Goal: Navigation & Orientation: Find specific page/section

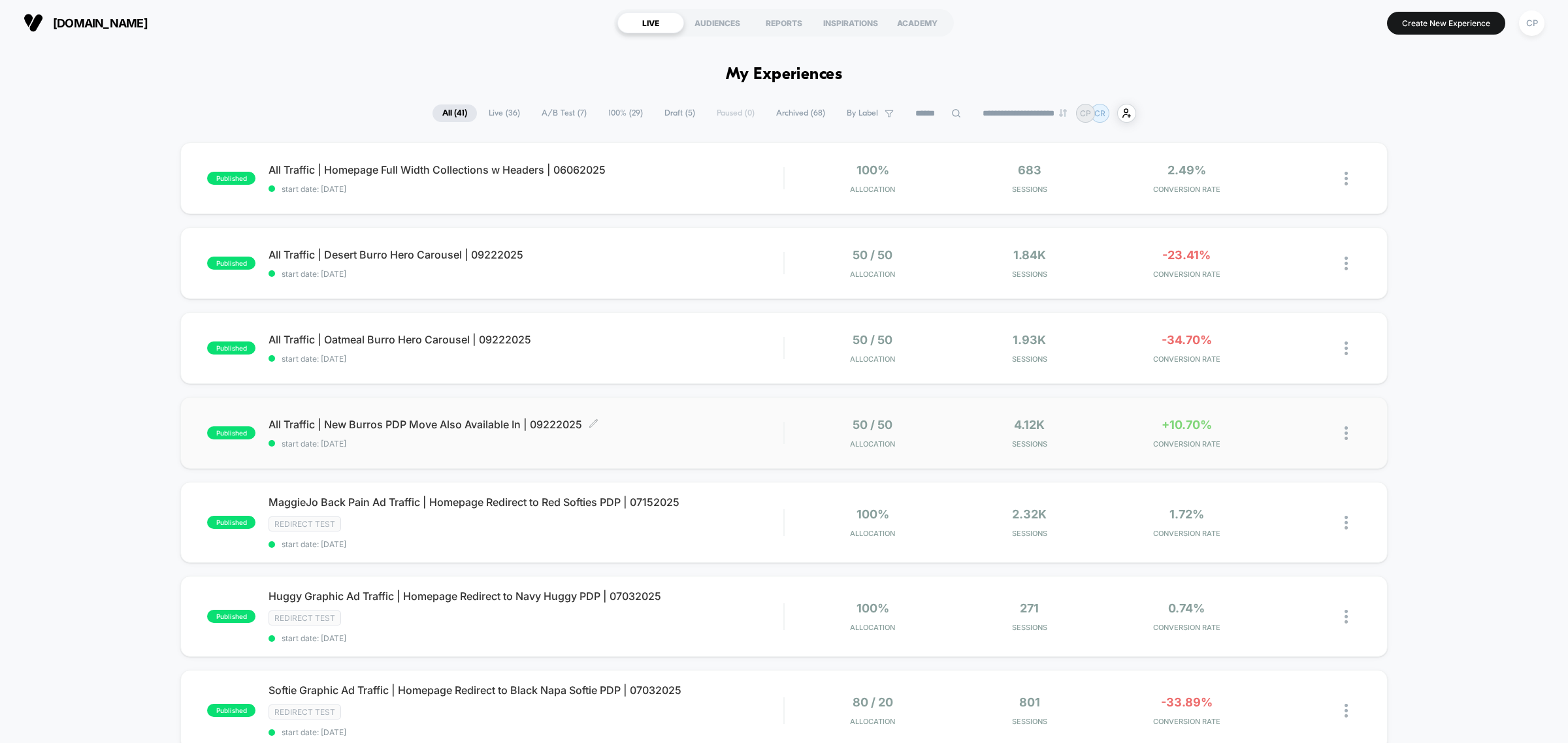
click at [420, 425] on span "All Traffic | New Burros PDP Move Also Available In | 09222025 Click to edit ex…" at bounding box center [526, 425] width 515 height 13
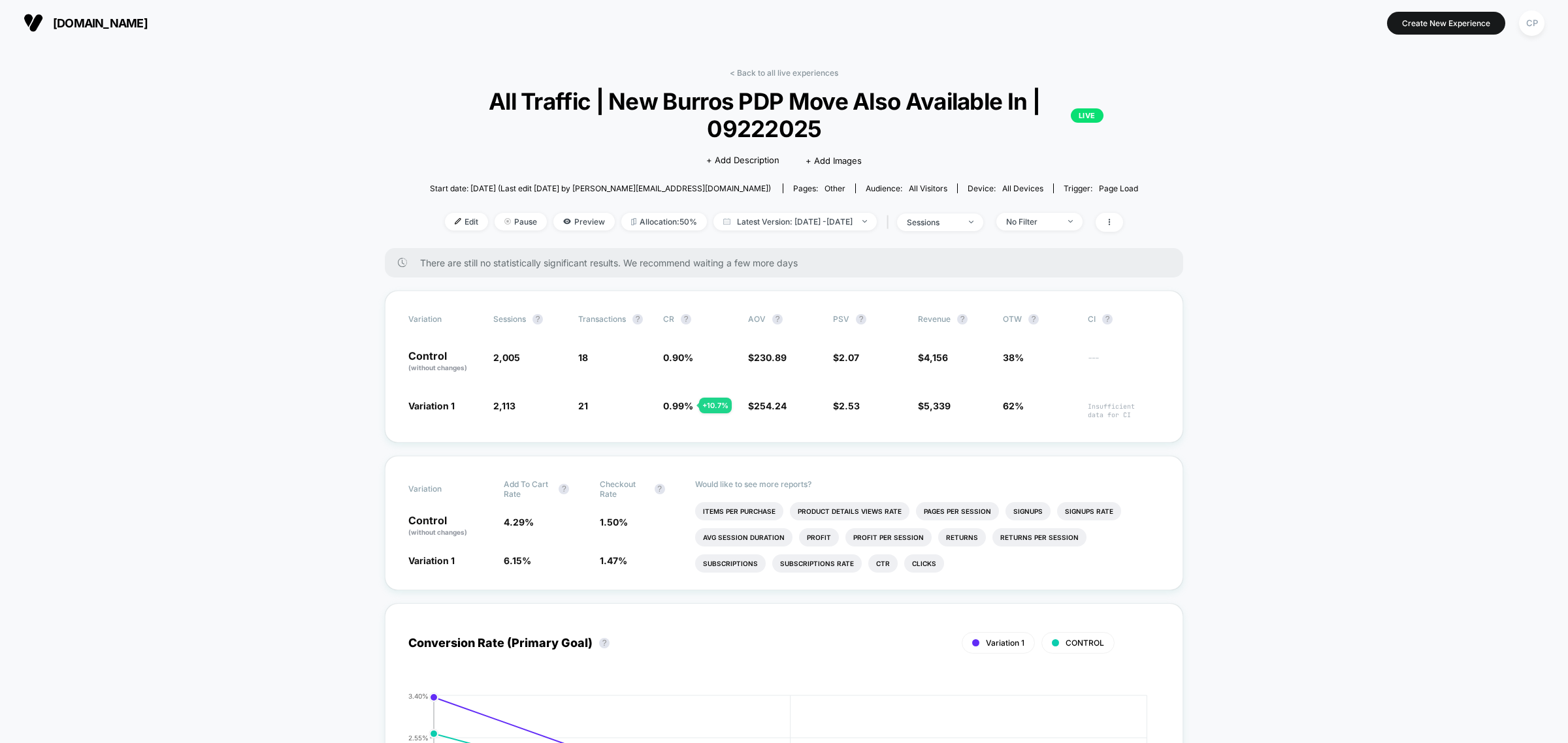
click at [753, 70] on link "< Back to all live experiences" at bounding box center [784, 73] width 109 height 10
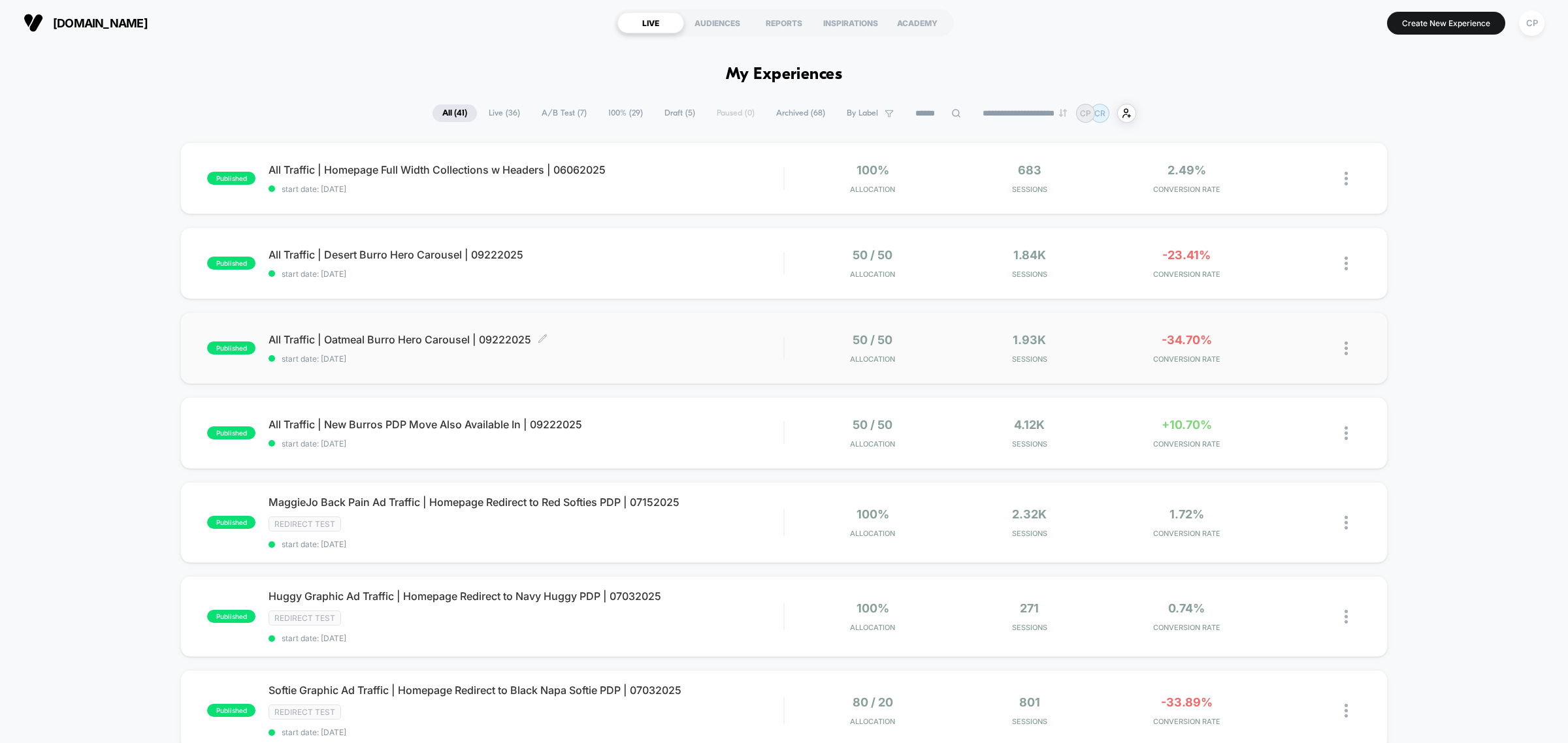
click at [422, 340] on span "All Traffic | Oatmeal Burro Hero Carousel | 09222025 Click to edit experience d…" at bounding box center [526, 340] width 515 height 13
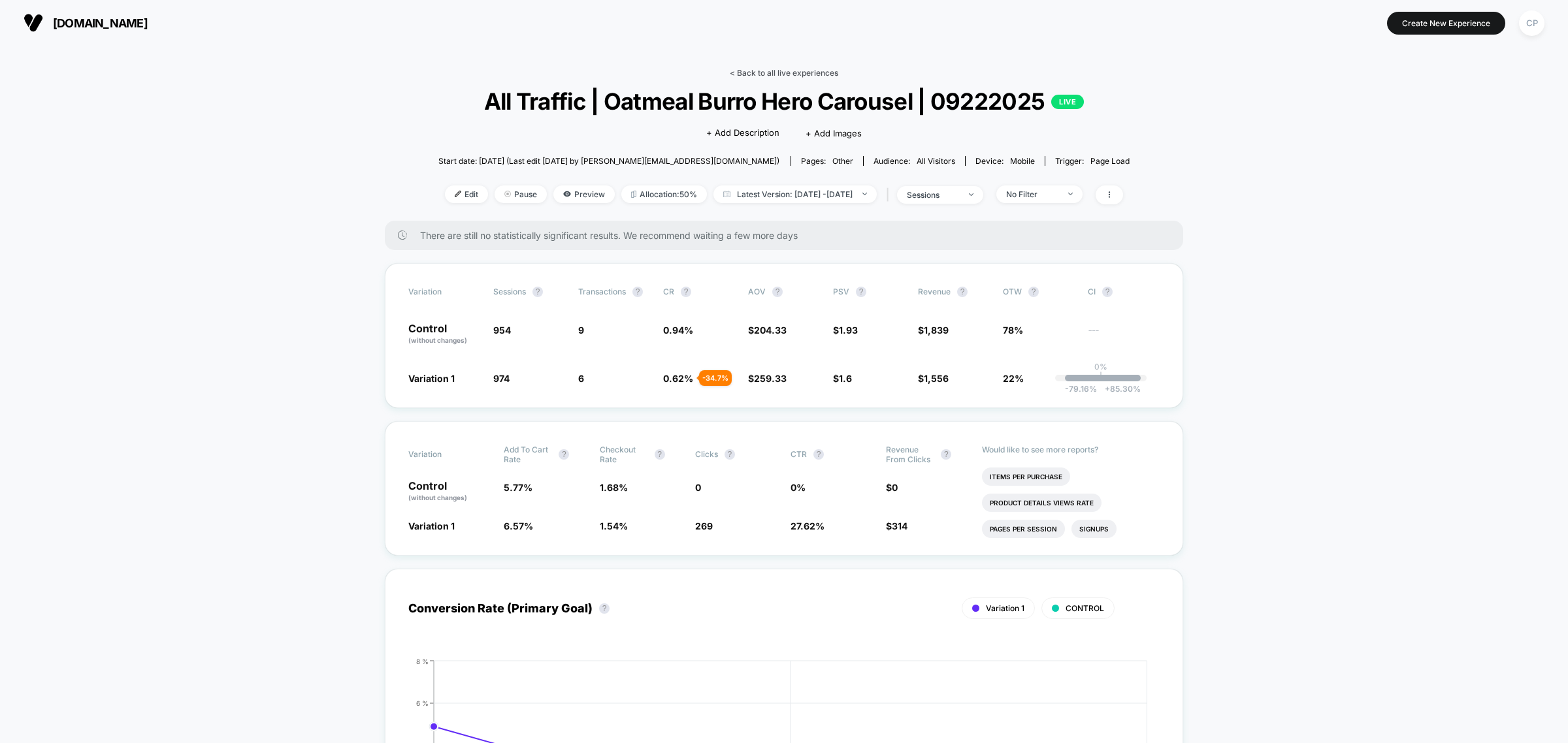
click at [787, 69] on link "< Back to all live experiences" at bounding box center [784, 73] width 109 height 10
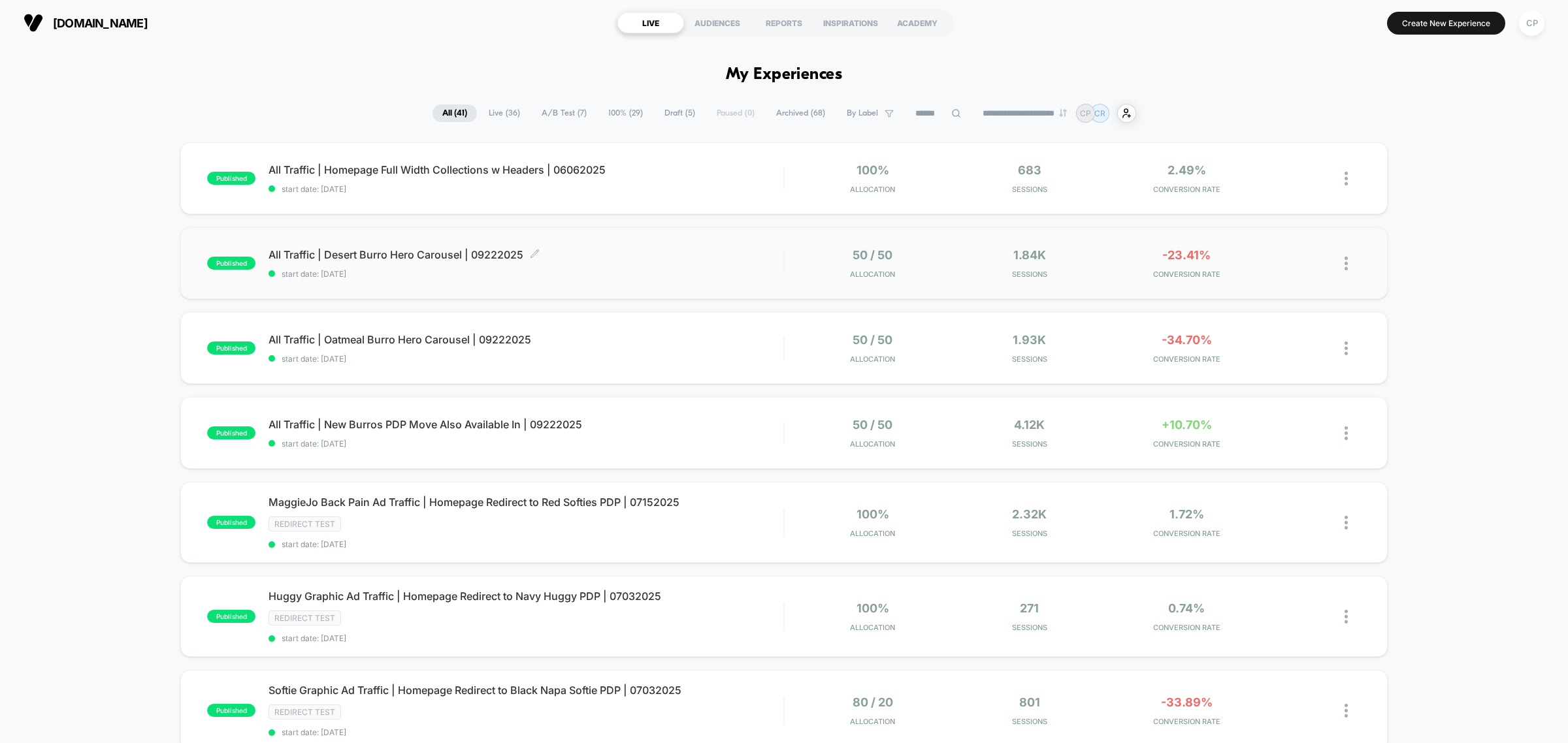
click at [501, 260] on span "All Traffic | Desert Burro Hero Carousel | 09222025 Click to edit experience de…" at bounding box center [526, 255] width 515 height 13
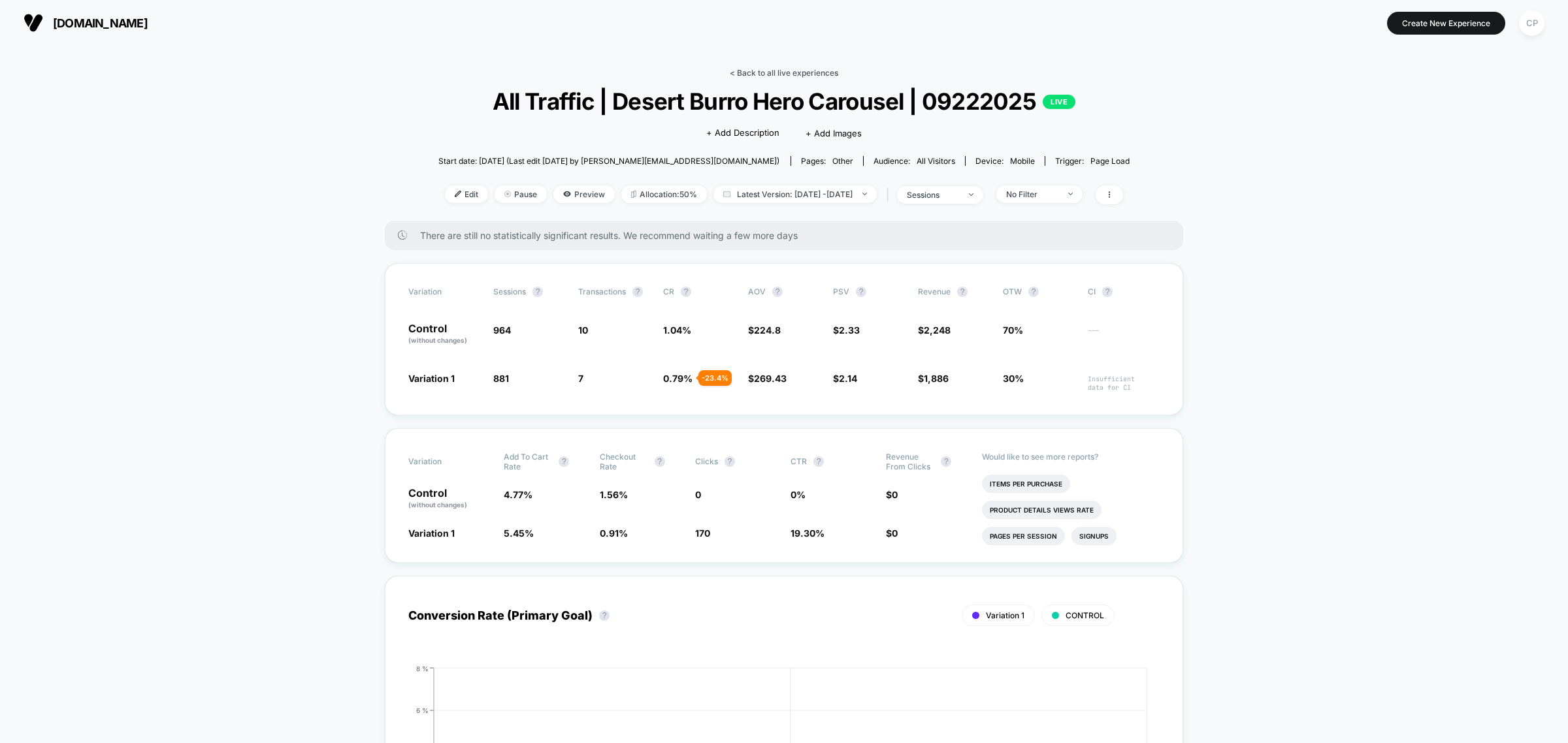
click at [755, 75] on link "< Back to all live experiences" at bounding box center [784, 73] width 109 height 10
